Goal: Task Accomplishment & Management: Manage account settings

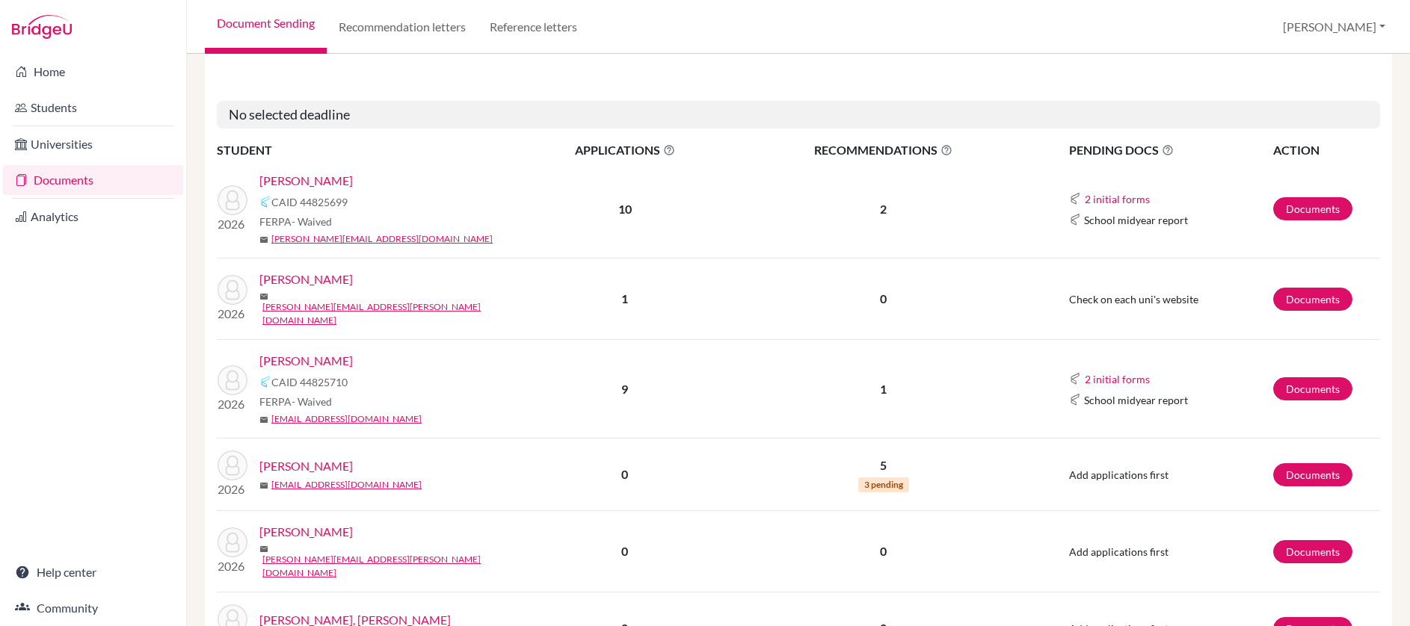
scroll to position [1948, 0]
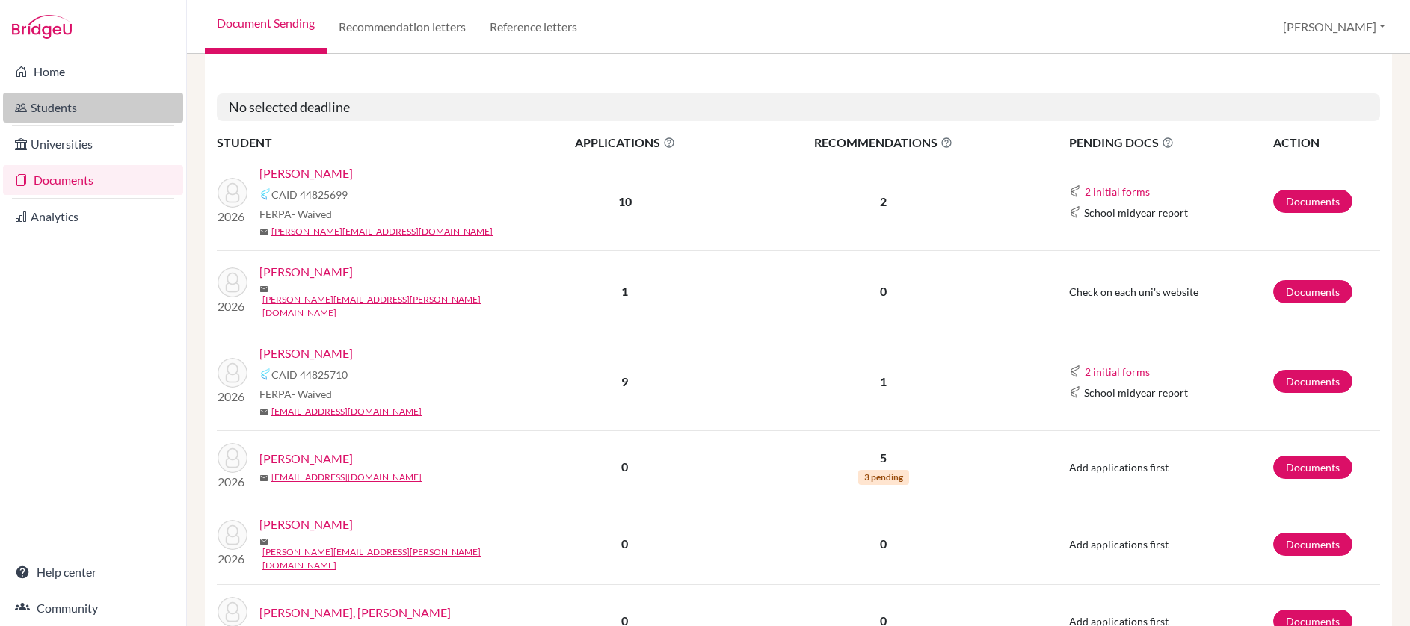
click at [113, 117] on link "Students" at bounding box center [93, 108] width 180 height 30
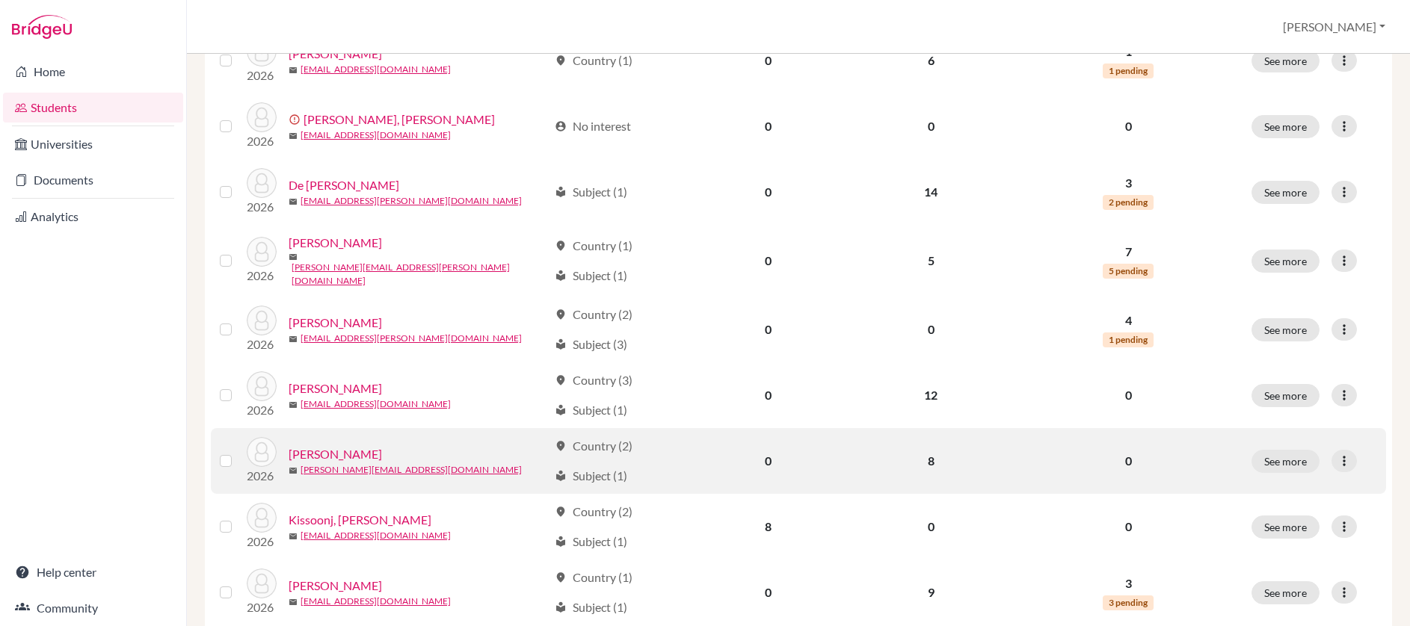
scroll to position [1084, 0]
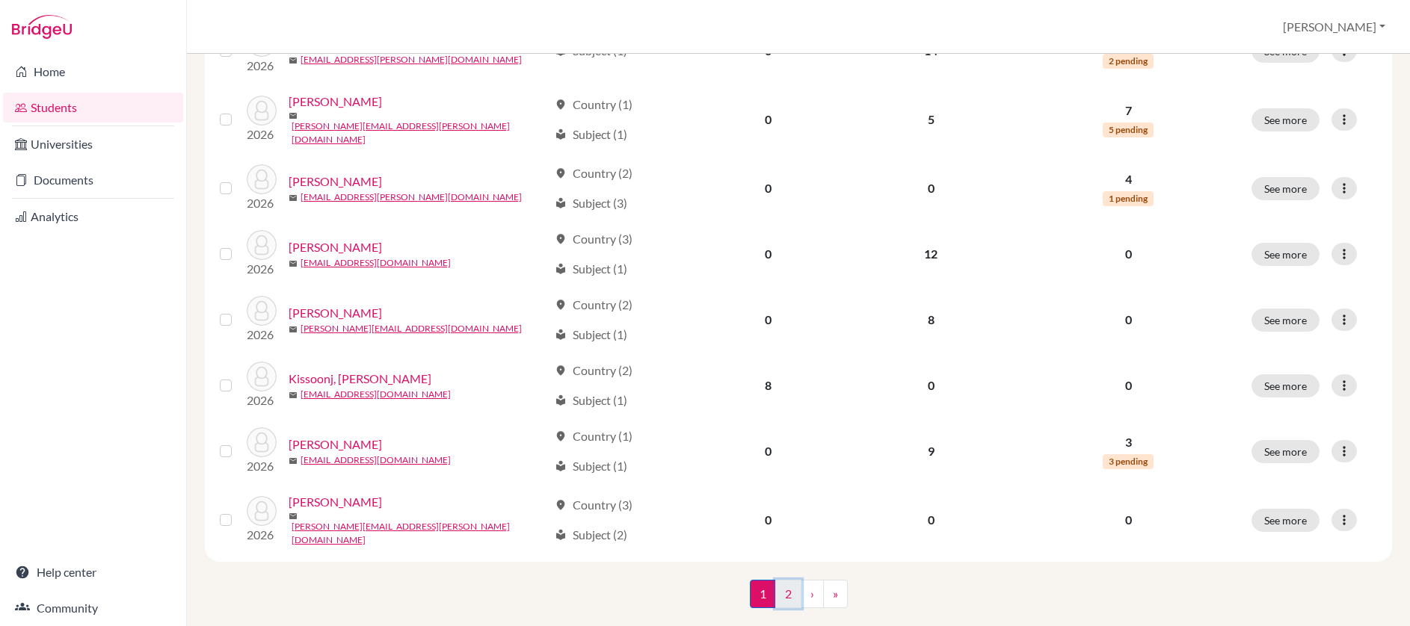
click at [781, 580] on link "2" at bounding box center [788, 594] width 26 height 28
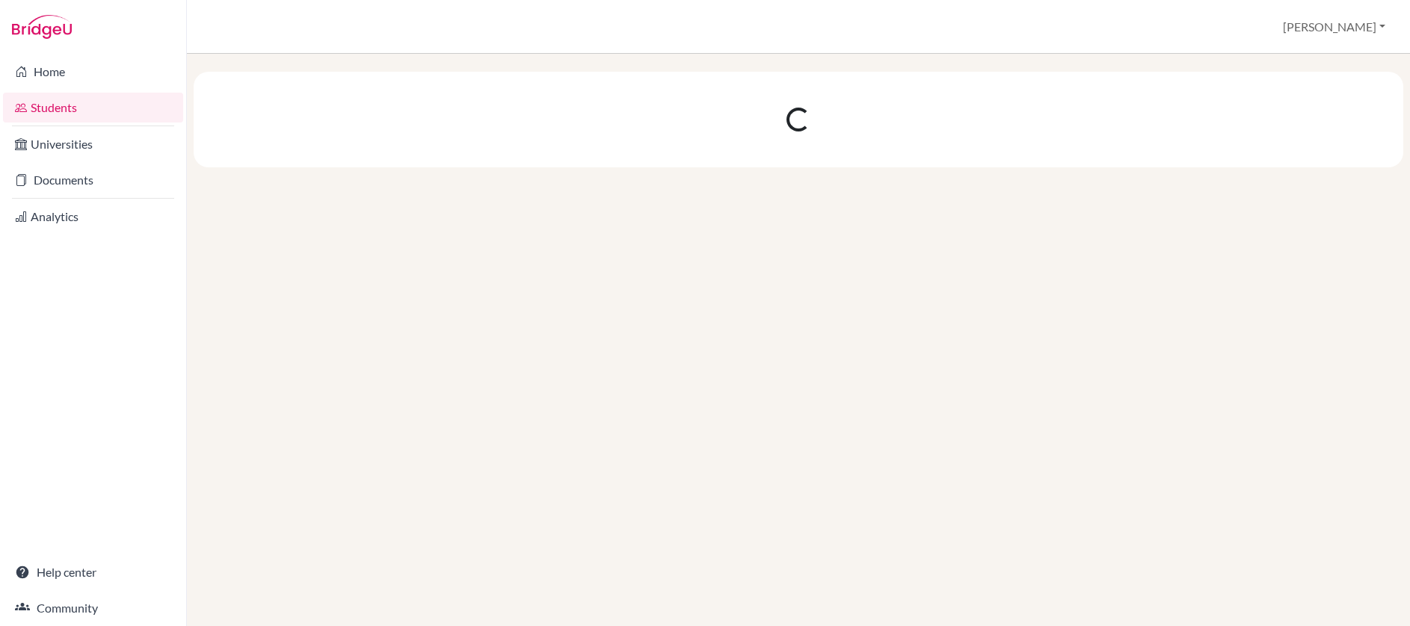
scroll to position [0, 0]
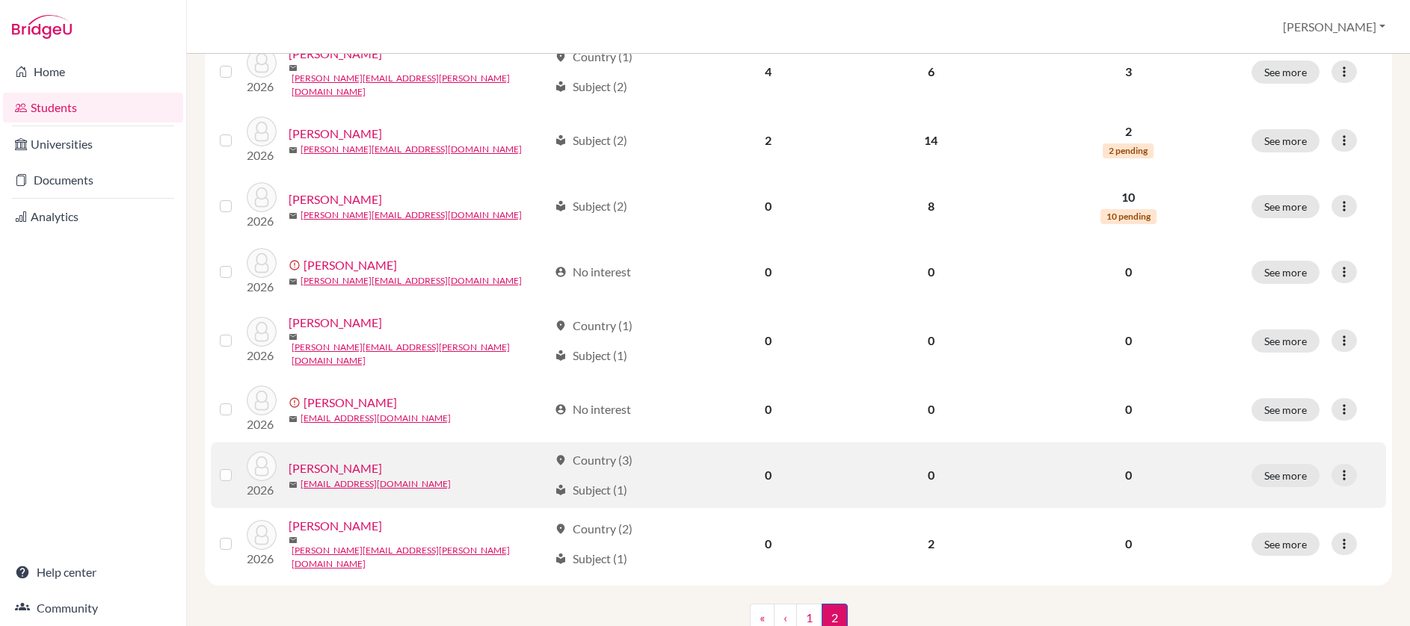
scroll to position [619, 0]
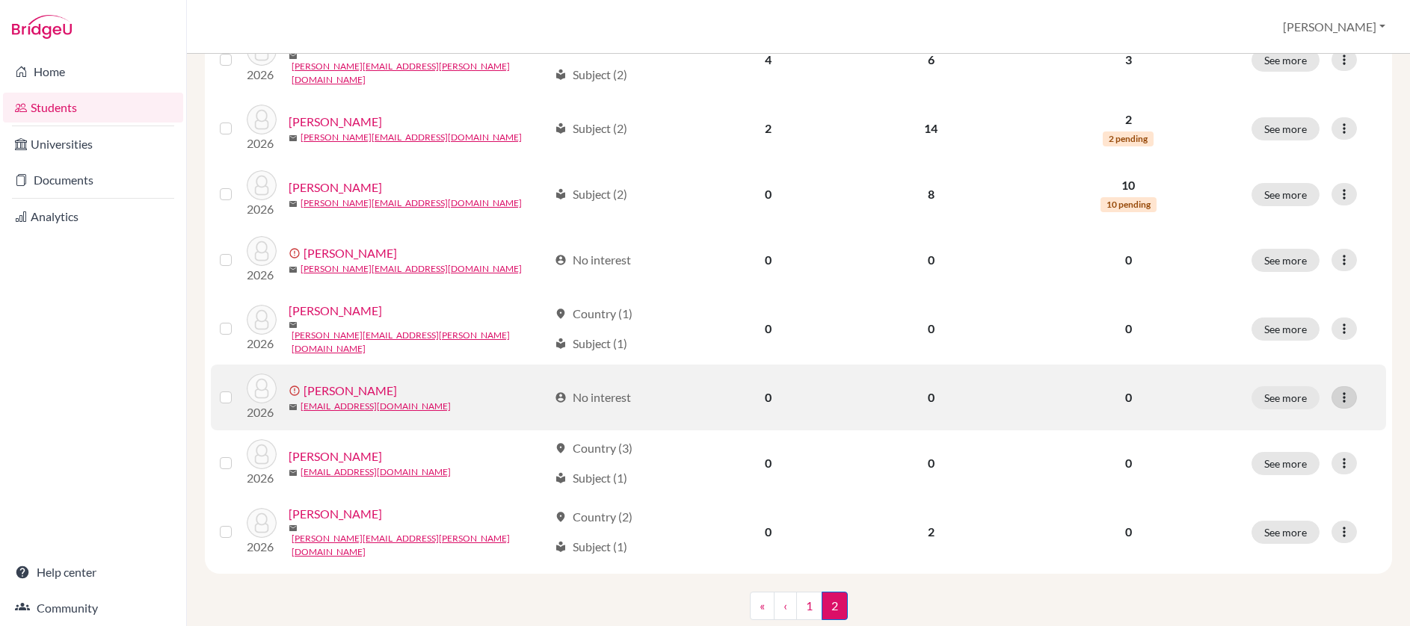
click at [1336, 390] on icon at bounding box center [1343, 397] width 15 height 15
click at [1281, 447] on button "Resend invite email" at bounding box center [1275, 445] width 135 height 24
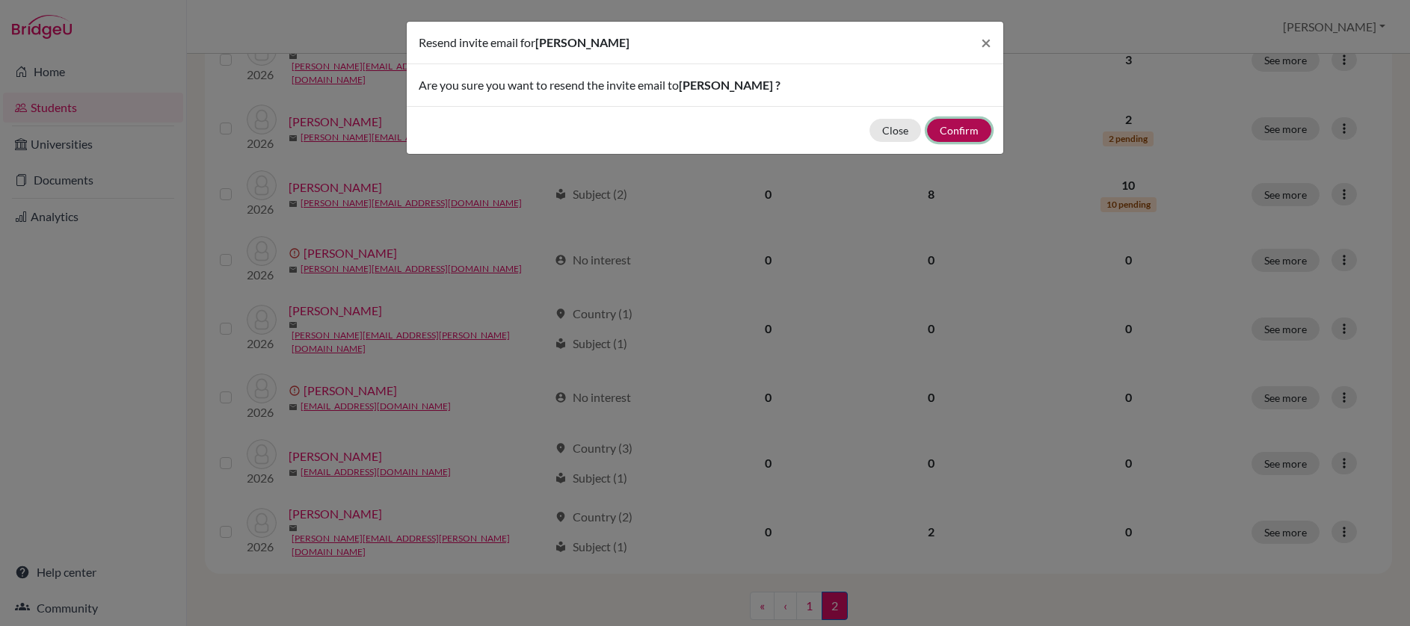
click at [956, 130] on button "Confirm" at bounding box center [959, 130] width 64 height 23
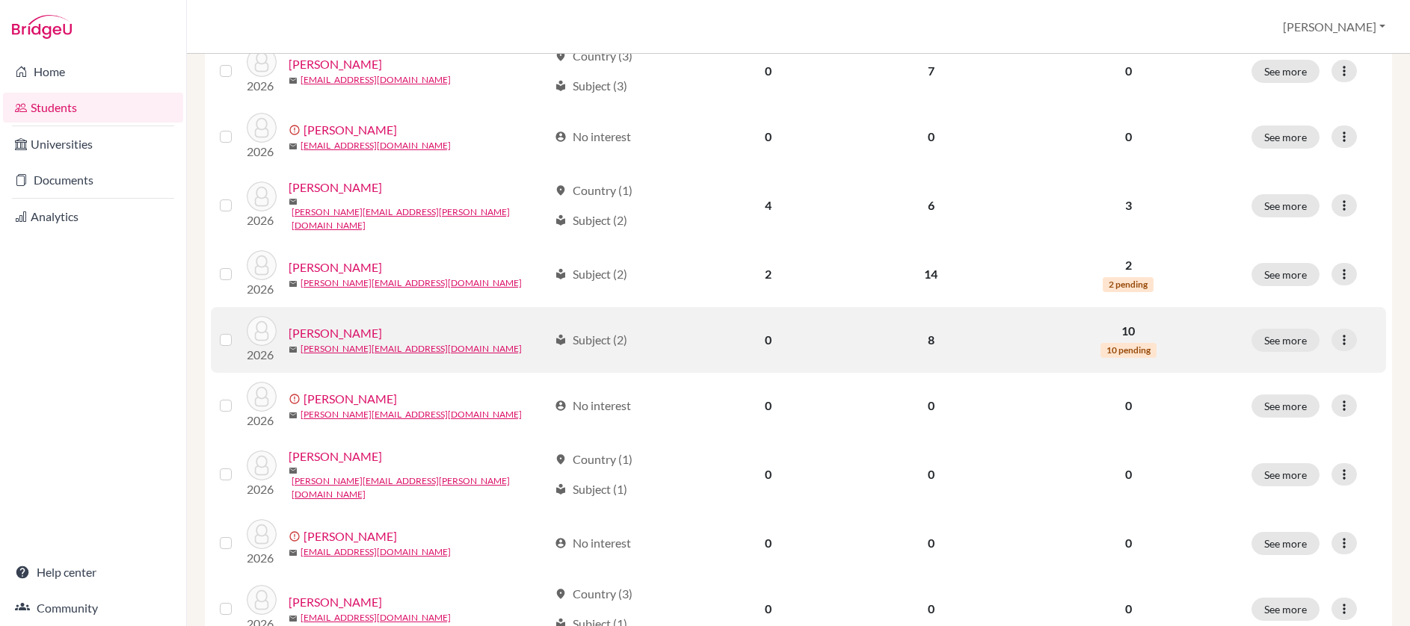
scroll to position [676, 0]
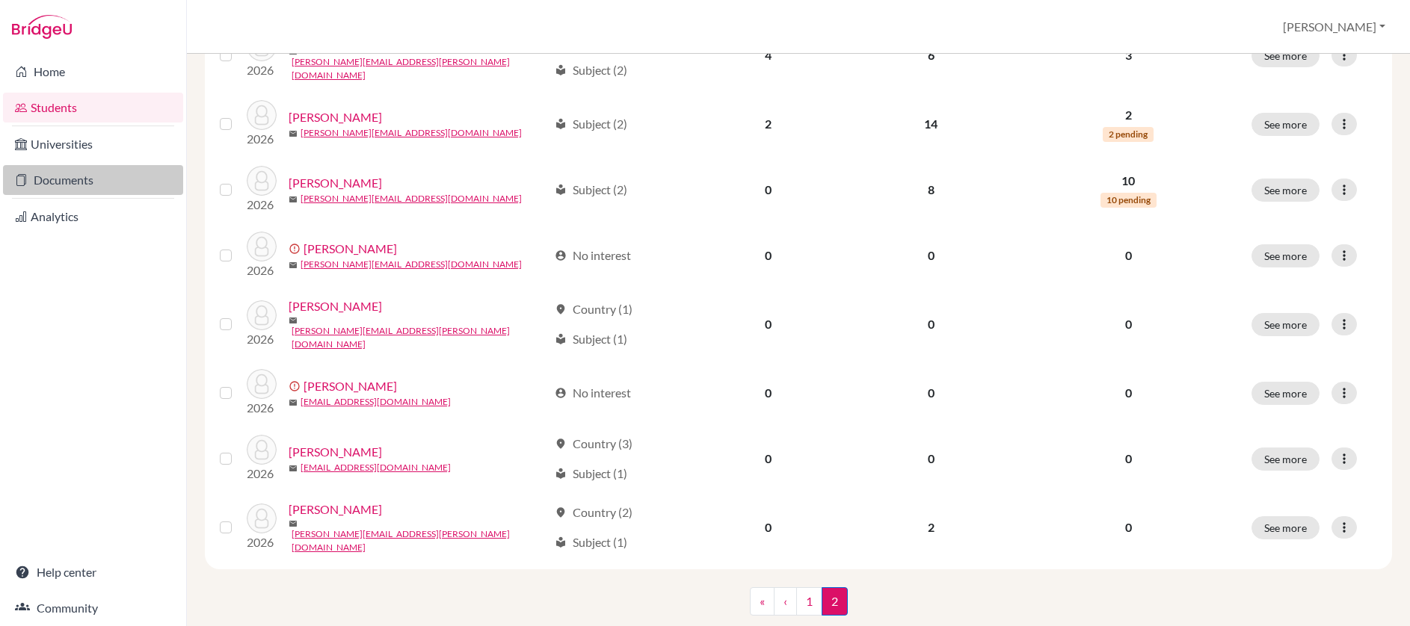
click at [111, 180] on link "Documents" at bounding box center [93, 180] width 180 height 30
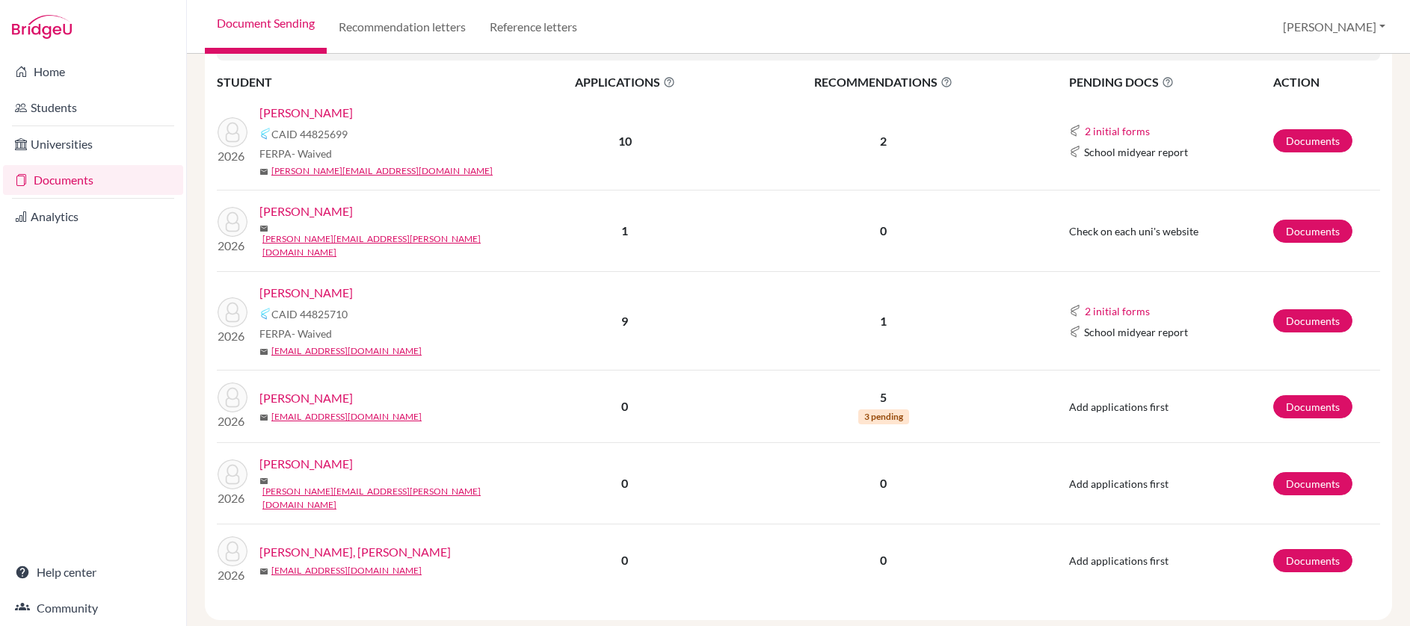
scroll to position [2011, 0]
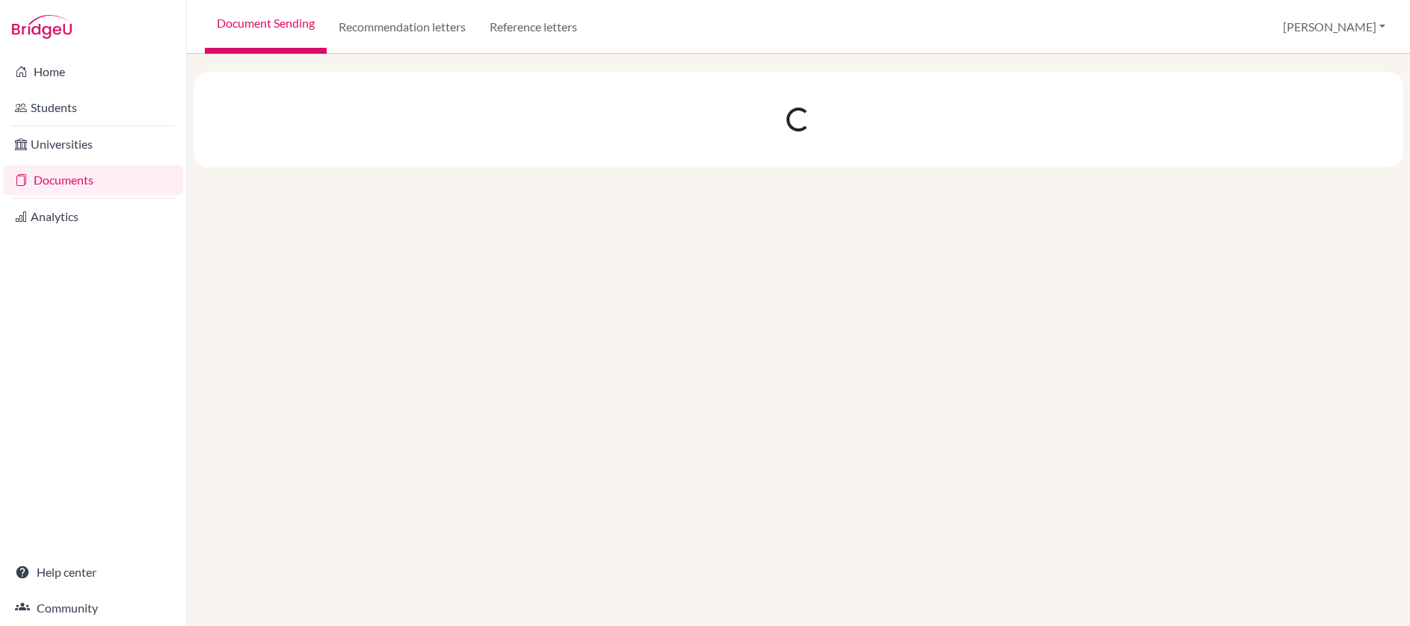
scroll to position [0, 0]
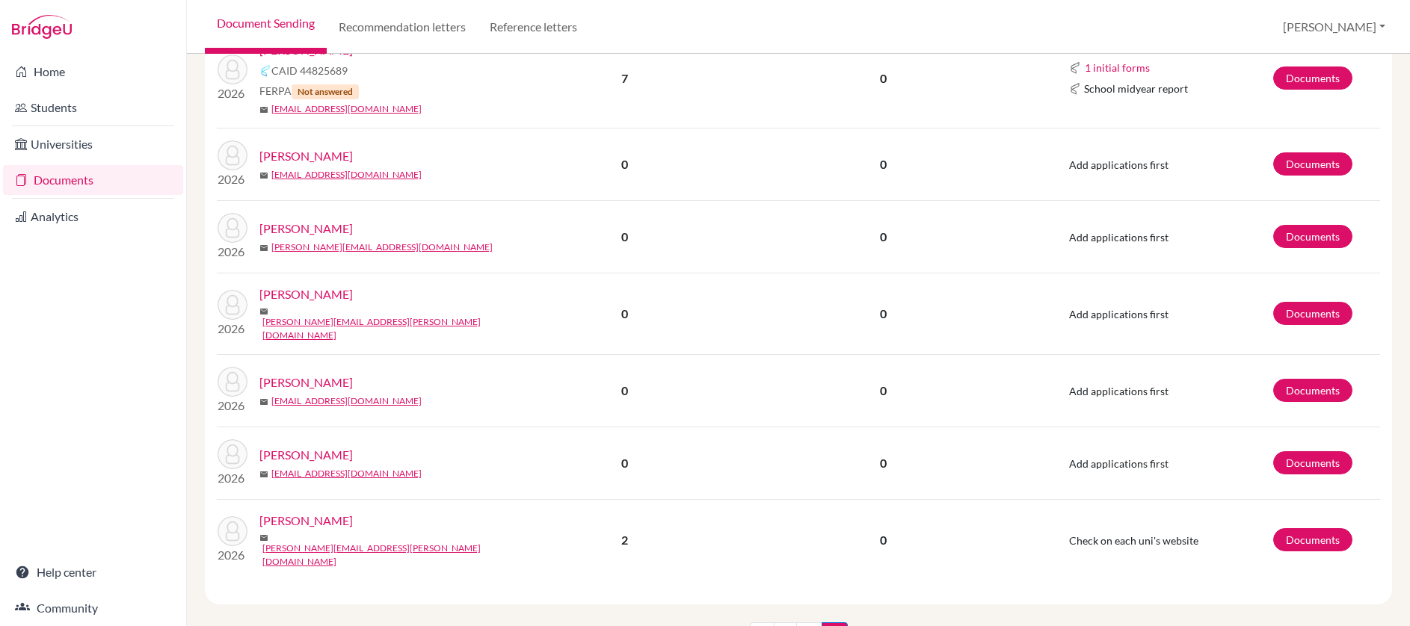
scroll to position [854, 0]
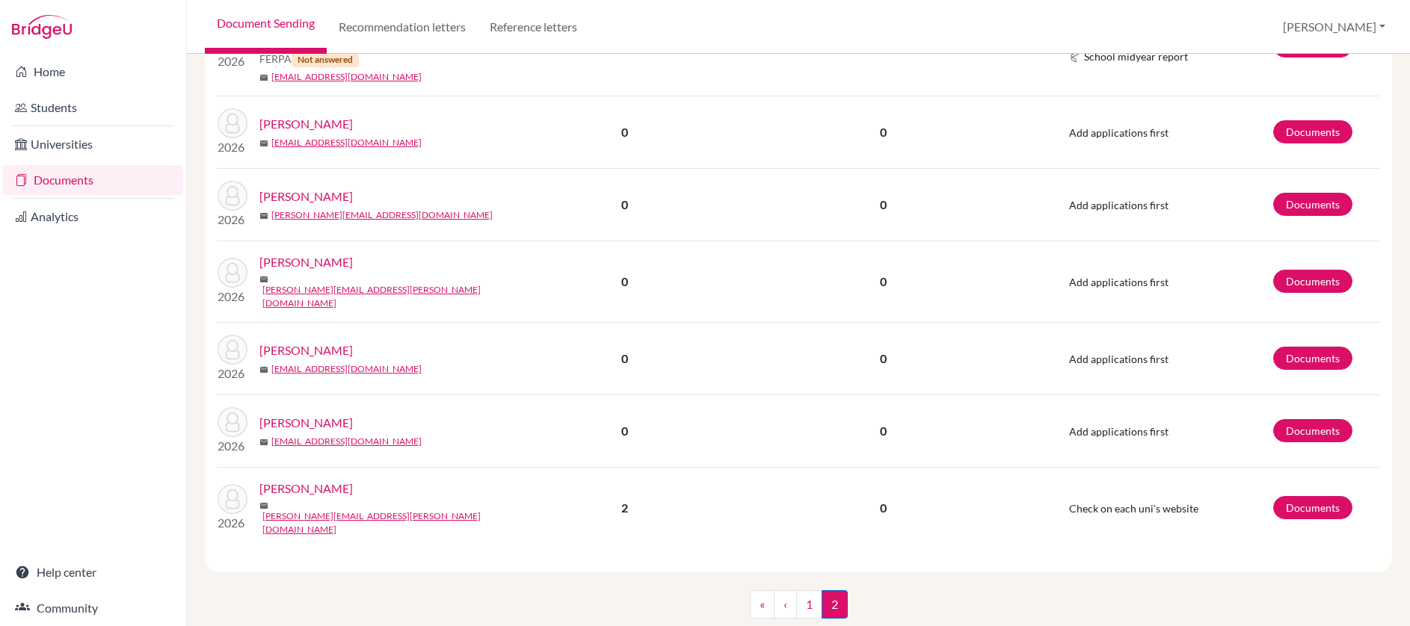
click at [322, 414] on link "[PERSON_NAME]" at bounding box center [305, 423] width 93 height 18
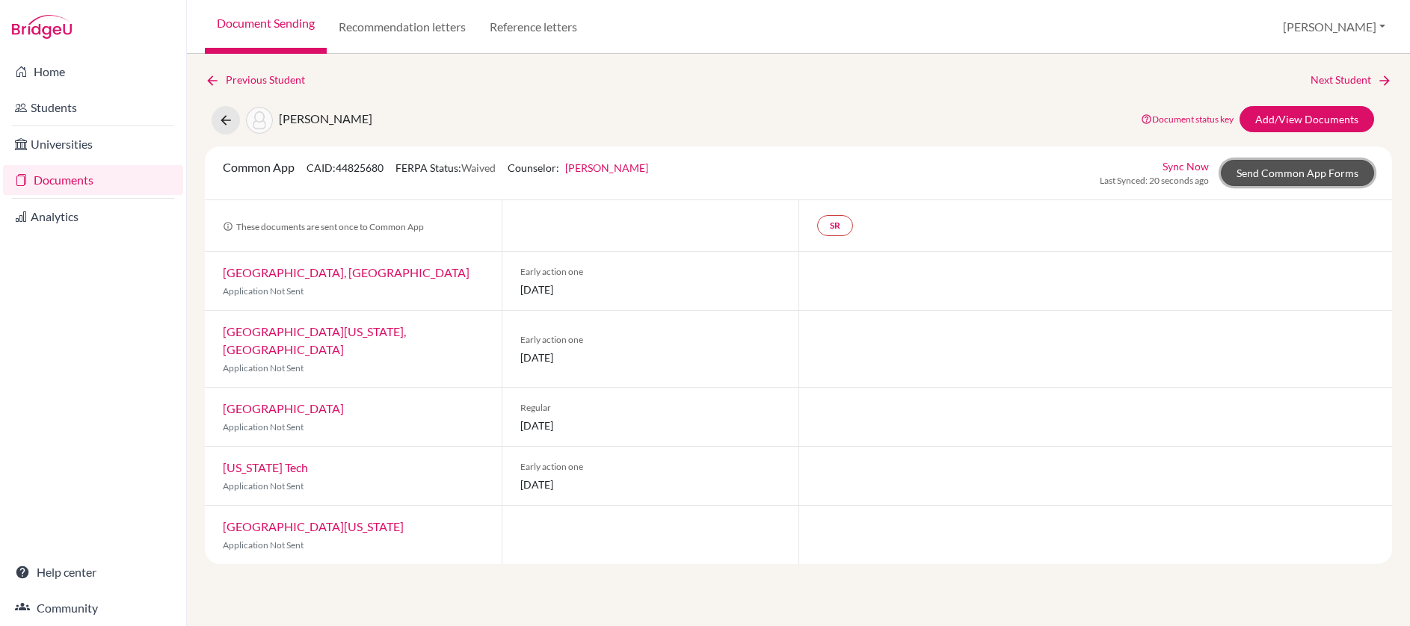
click at [1265, 176] on link "Send Common App Forms" at bounding box center [1296, 173] width 153 height 26
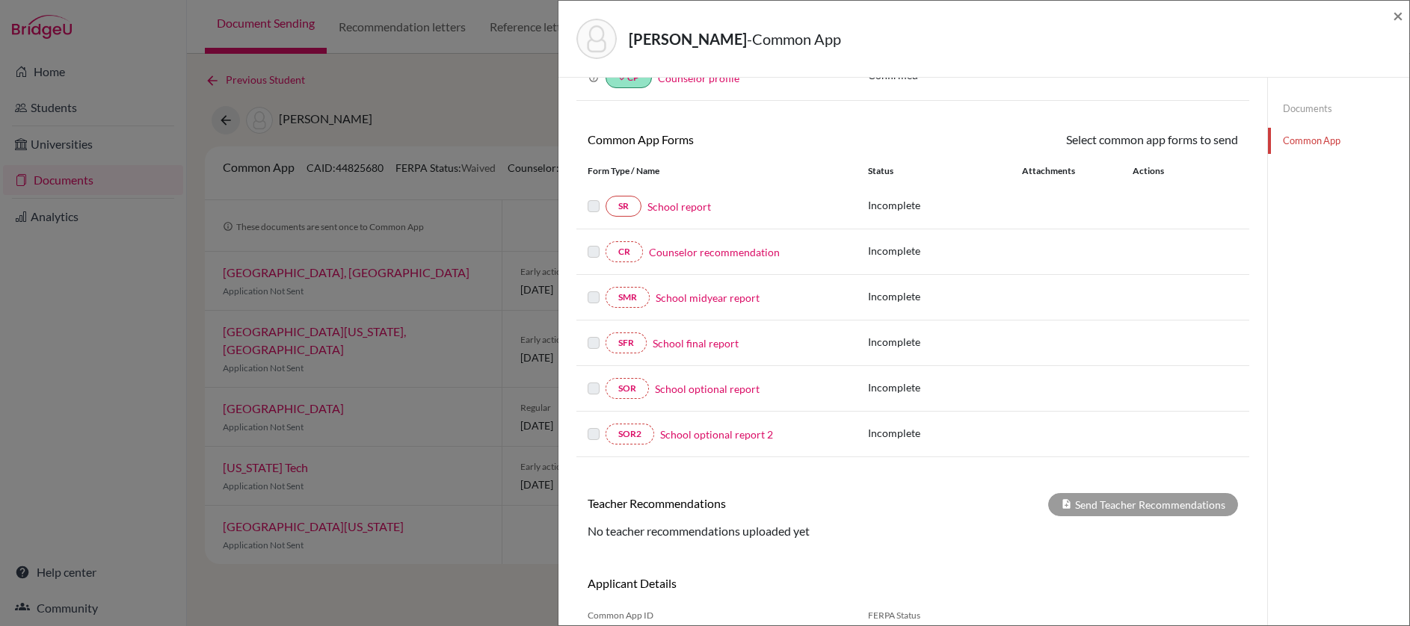
scroll to position [91, 0]
click at [1398, 18] on span "×" at bounding box center [1397, 15] width 10 height 22
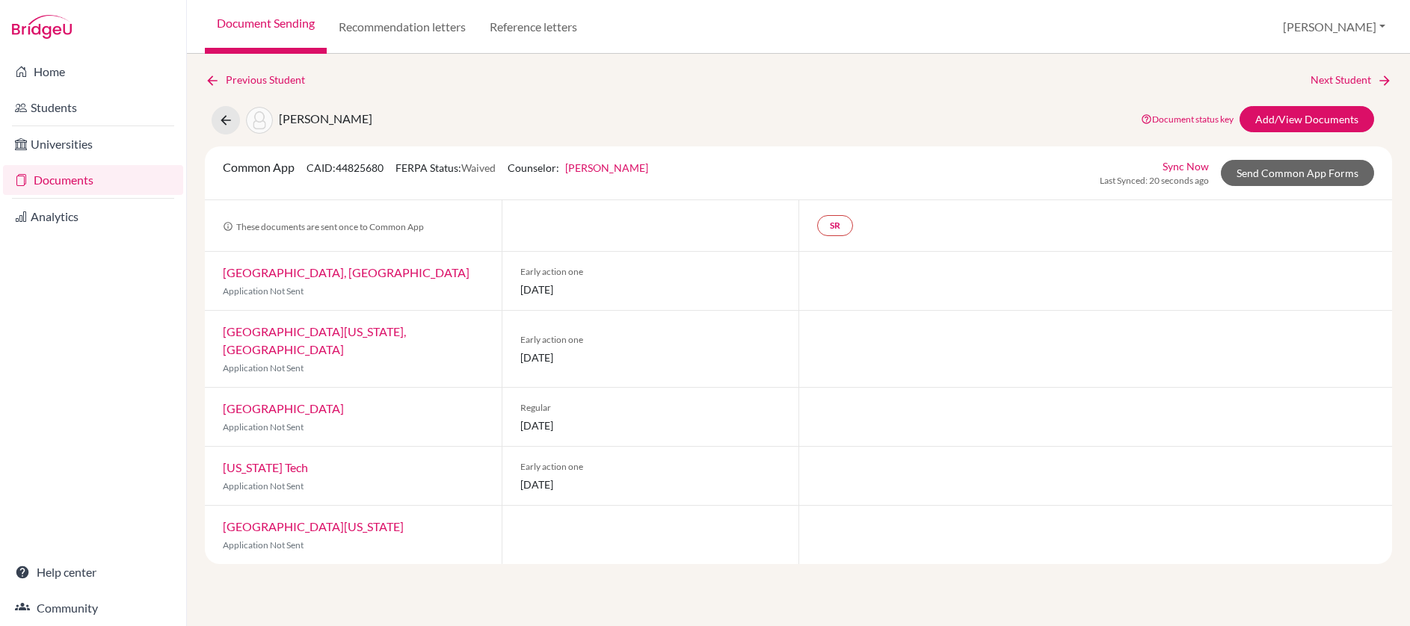
click at [380, 276] on link "Purdue University, West Lafayette" at bounding box center [346, 272] width 247 height 14
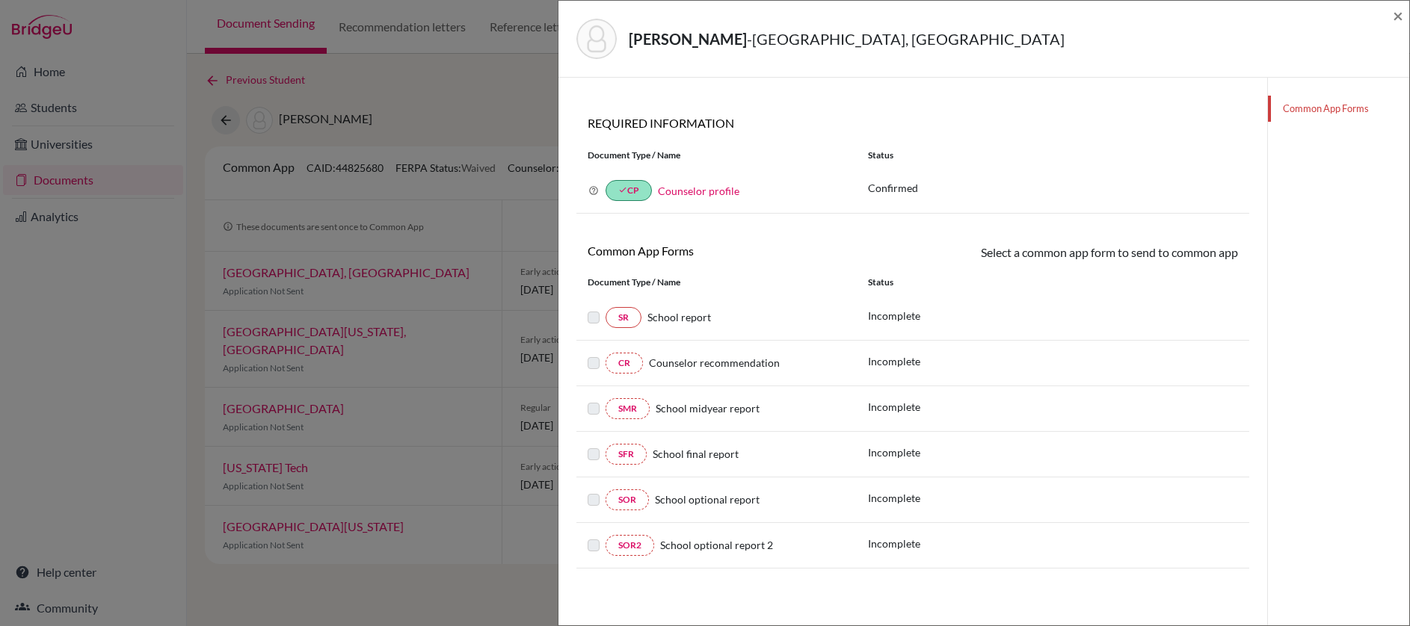
scroll to position [78, 0]
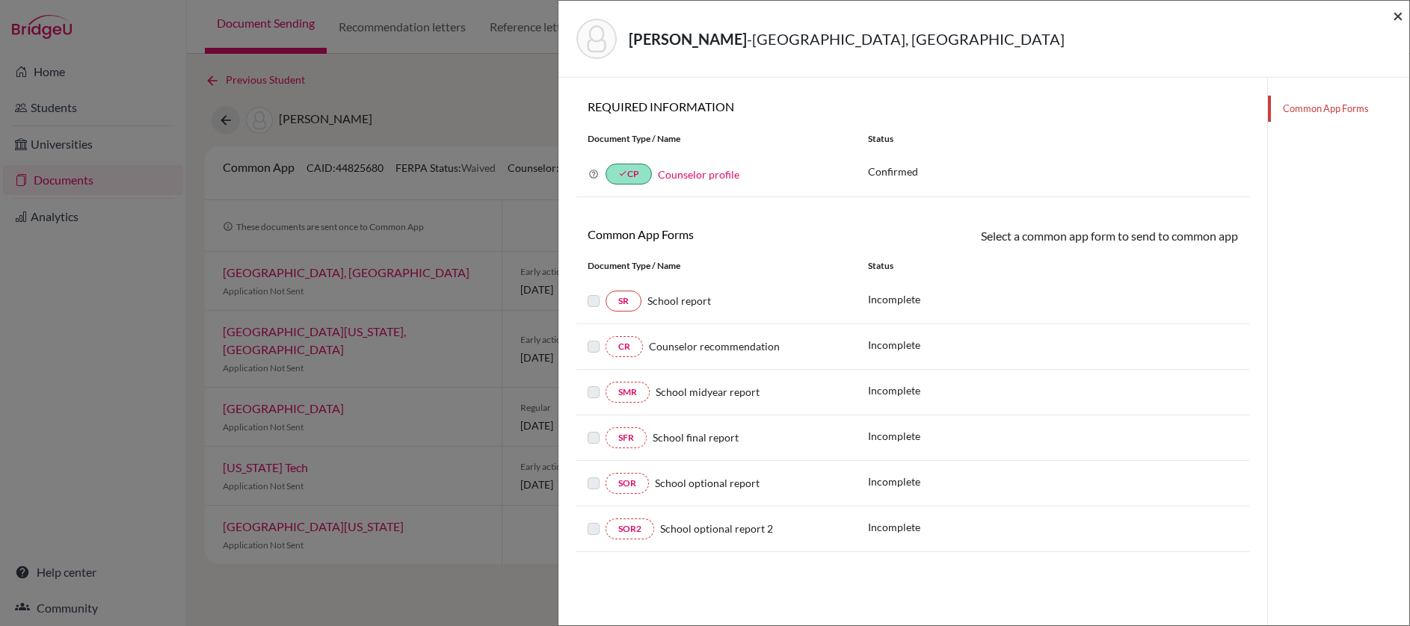
drag, startPoint x: 1399, startPoint y: 16, endPoint x: 1393, endPoint y: 22, distance: 9.0
click at [1399, 16] on span "×" at bounding box center [1397, 15] width 10 height 22
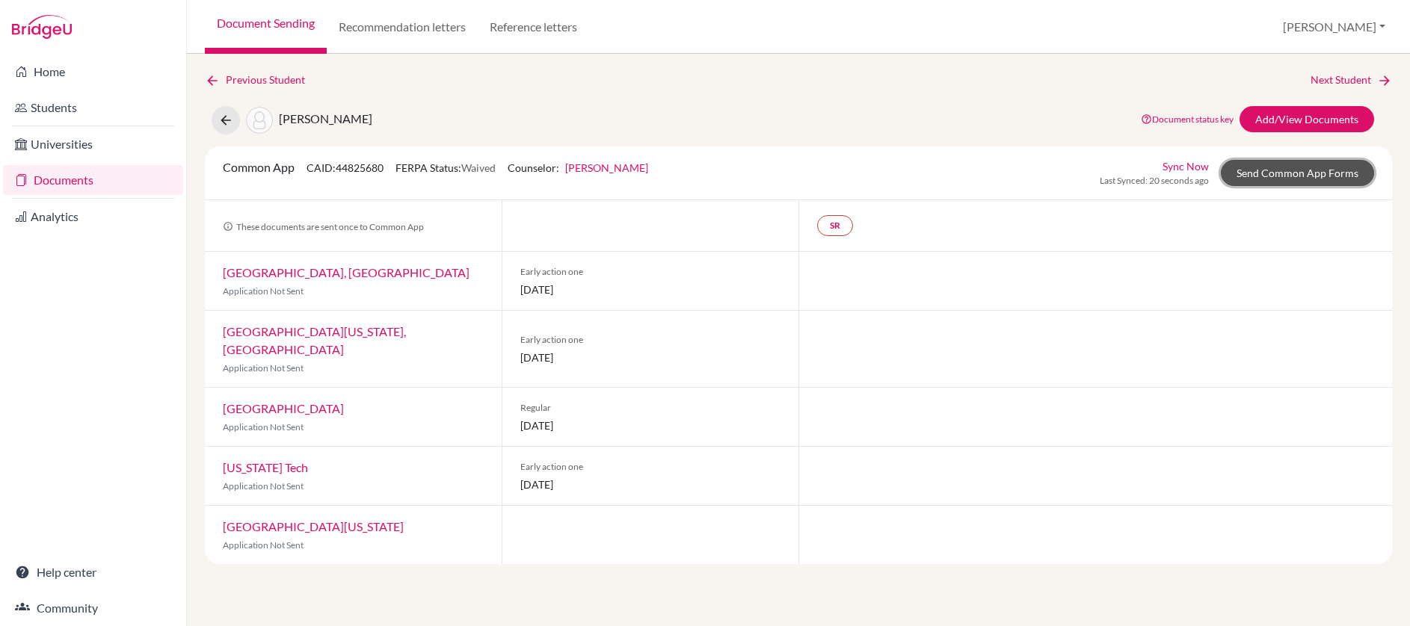
click at [1272, 178] on link "Send Common App Forms" at bounding box center [1296, 173] width 153 height 26
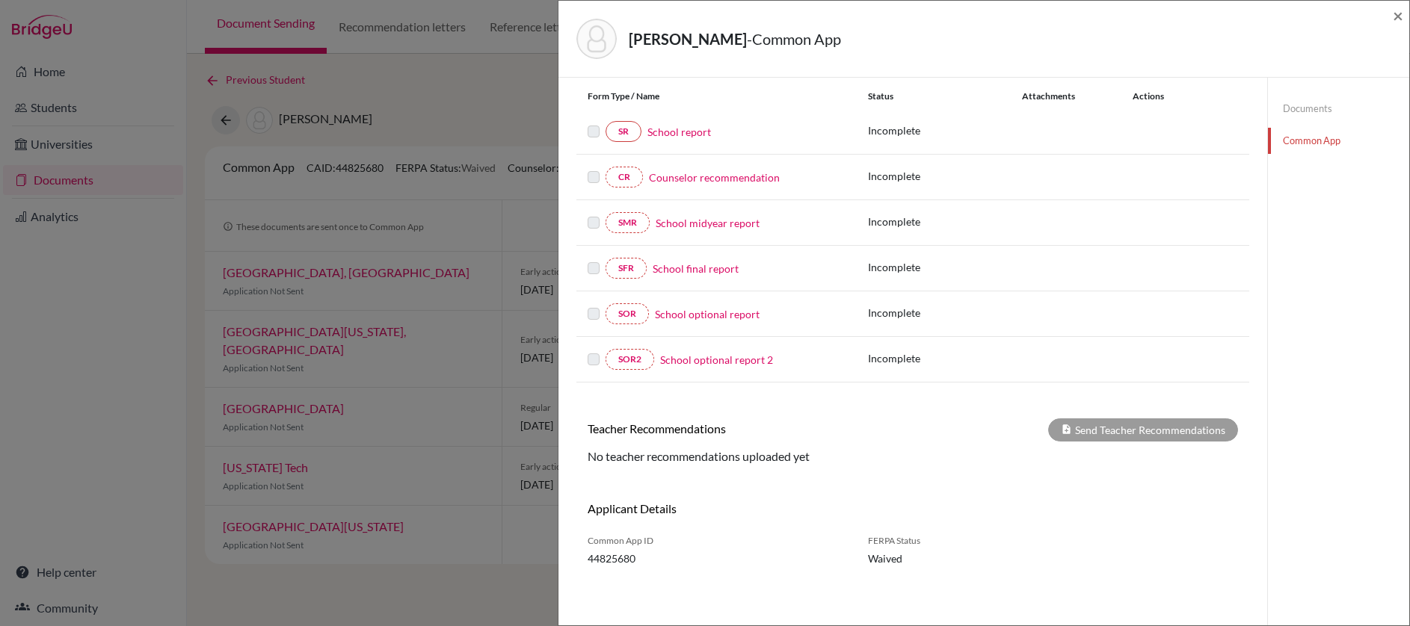
scroll to position [167, 0]
